Goal: Check status: Check status

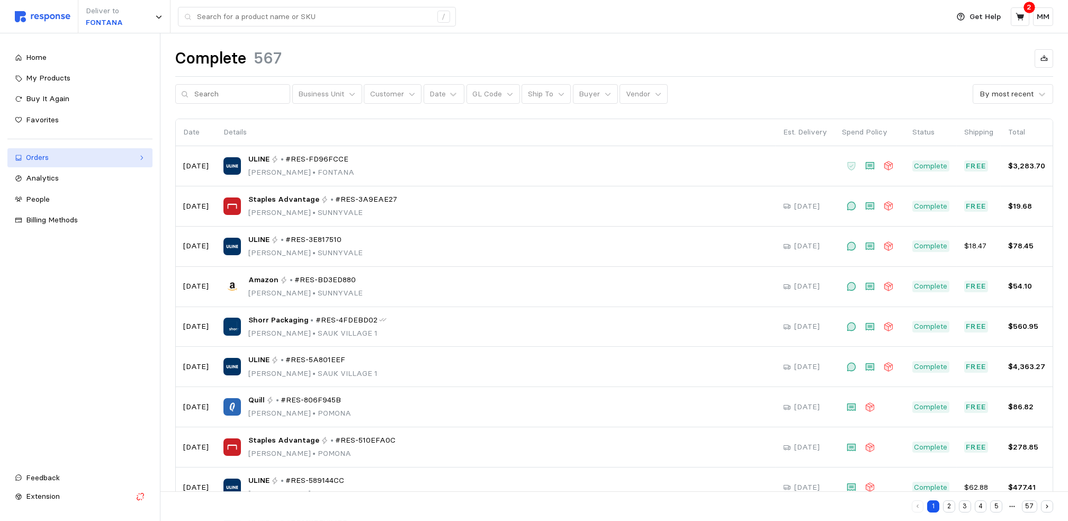
click at [104, 152] on div "Orders" at bounding box center [80, 158] width 108 height 12
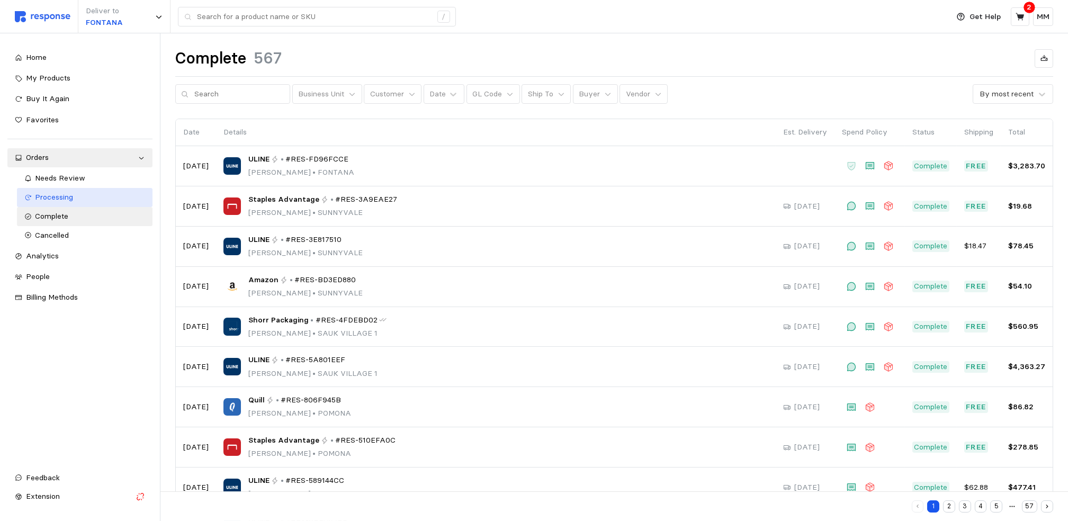
click at [87, 203] on div "Processing" at bounding box center [90, 198] width 110 height 12
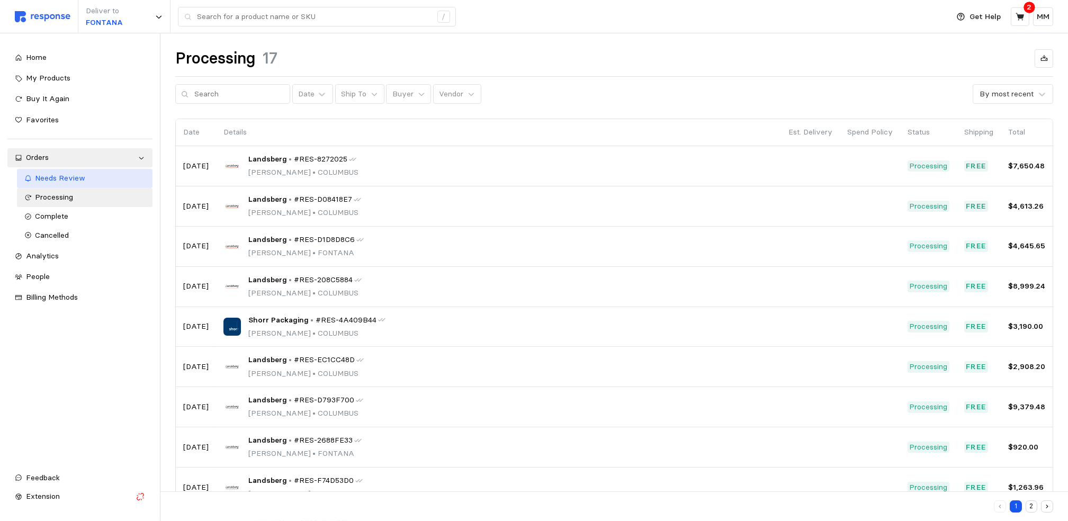
click at [102, 178] on div "Needs Review" at bounding box center [90, 179] width 110 height 12
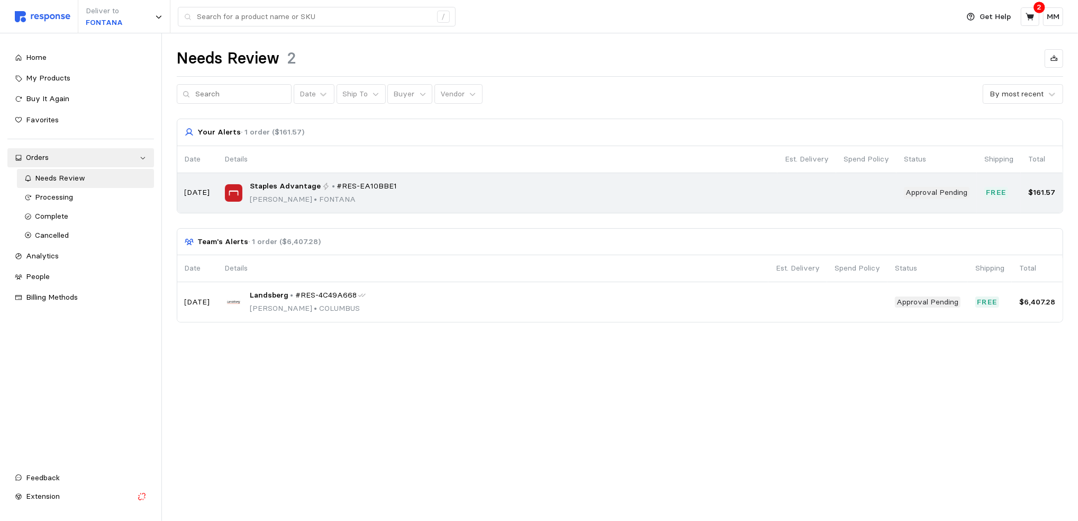
click at [469, 200] on div "Staples Advantage • #RES-EA10BBE1 [PERSON_NAME] • [PERSON_NAME]" at bounding box center [497, 193] width 545 height 25
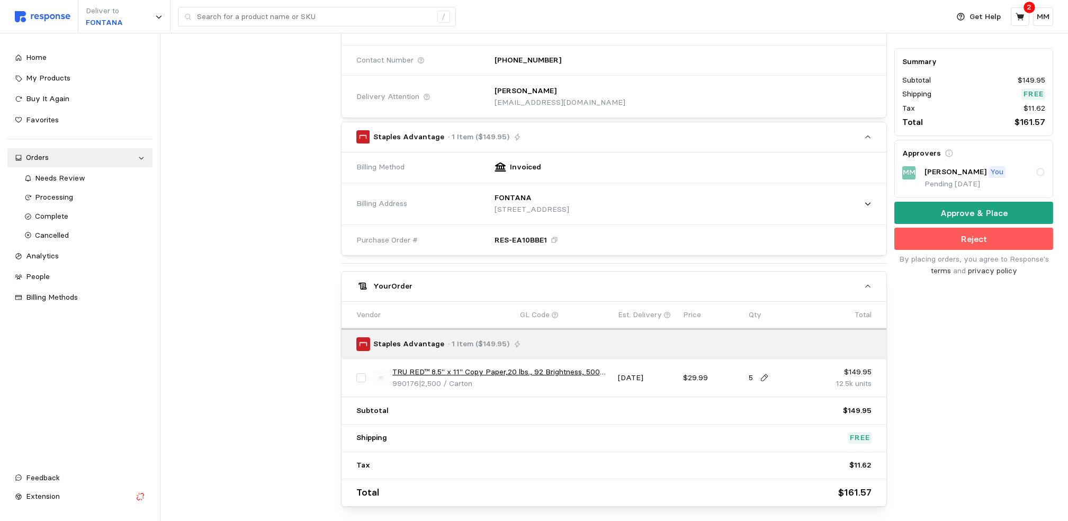
scroll to position [267, 0]
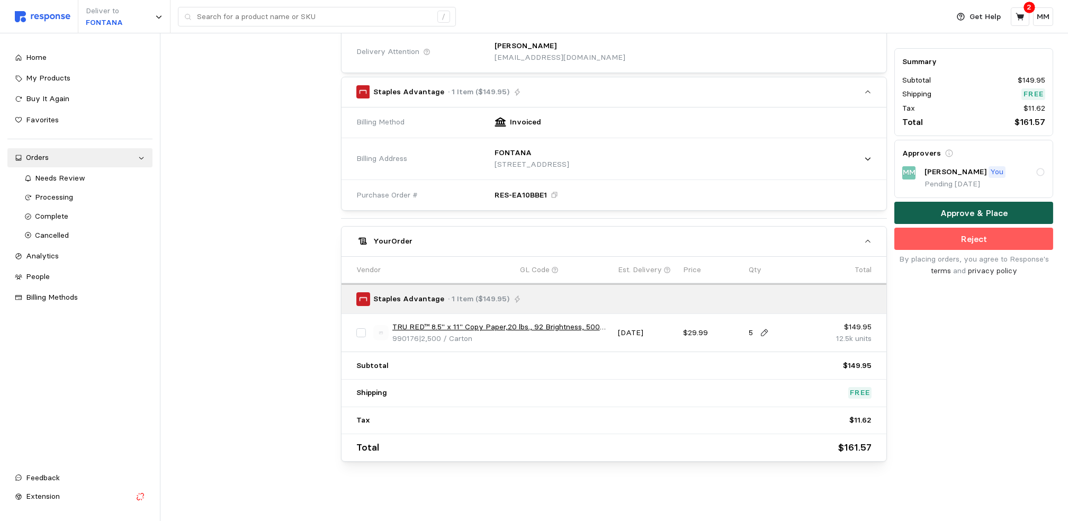
click at [948, 204] on button "Approve & Place" at bounding box center [973, 213] width 159 height 22
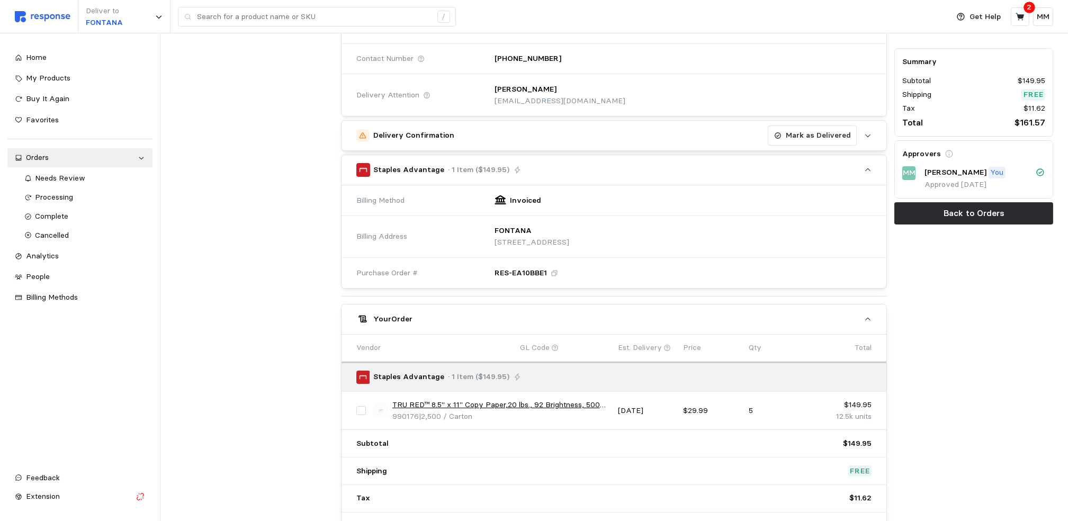
scroll to position [0, 0]
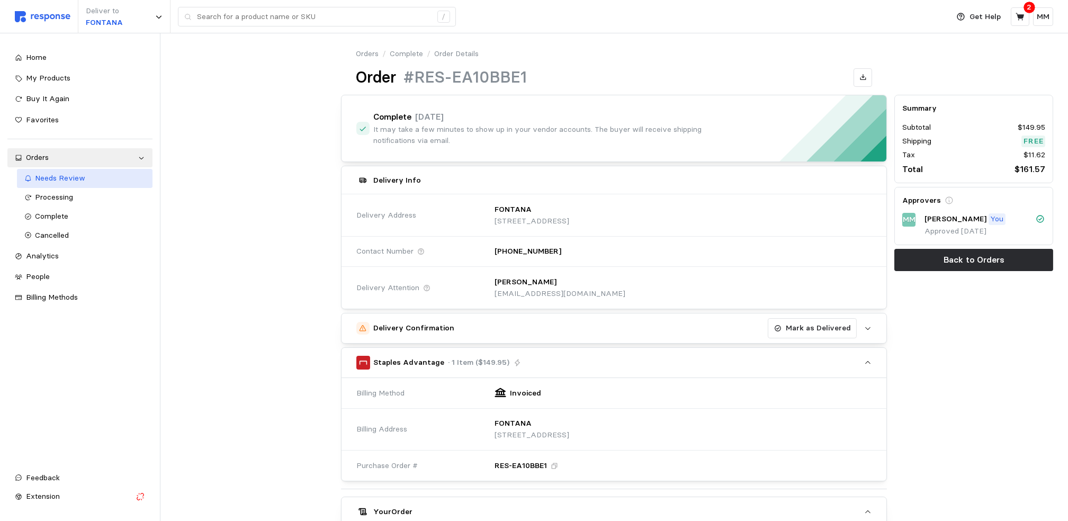
click at [112, 174] on div "Needs Review" at bounding box center [90, 179] width 110 height 12
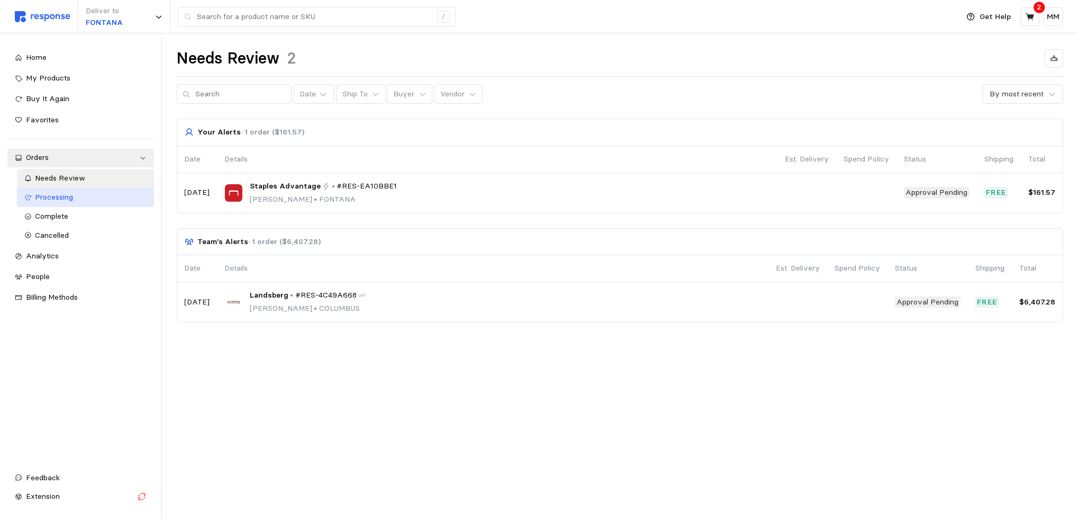
click at [92, 194] on div "Processing" at bounding box center [90, 198] width 111 height 12
